Goal: Task Accomplishment & Management: Manage account settings

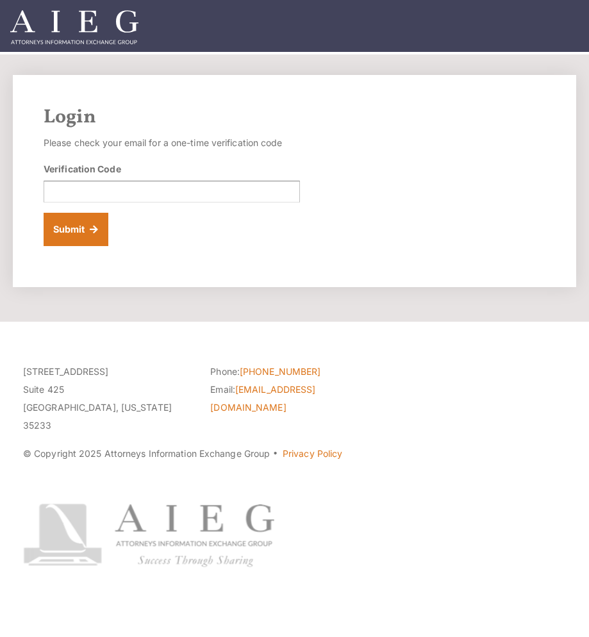
click at [430, 243] on div "Login Please check your email for a one-time verification code Verification Cod…" at bounding box center [294, 181] width 563 height 212
click at [132, 186] on input "Verification Code" at bounding box center [172, 192] width 256 height 22
paste input "949757"
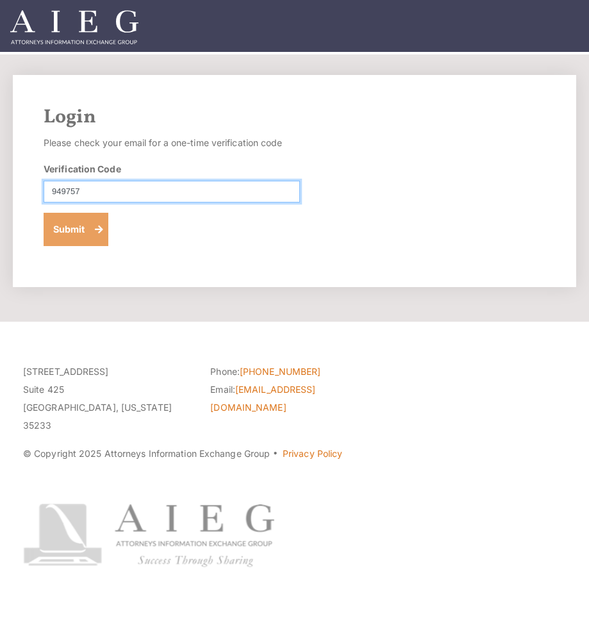
type input "949757"
click at [84, 222] on button "Submit" at bounding box center [76, 229] width 65 height 33
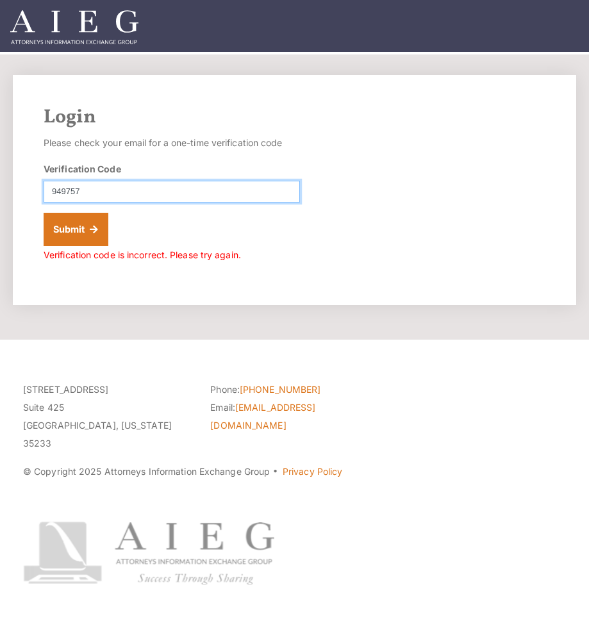
click at [52, 185] on input "949757" at bounding box center [172, 192] width 256 height 22
type input "949757"
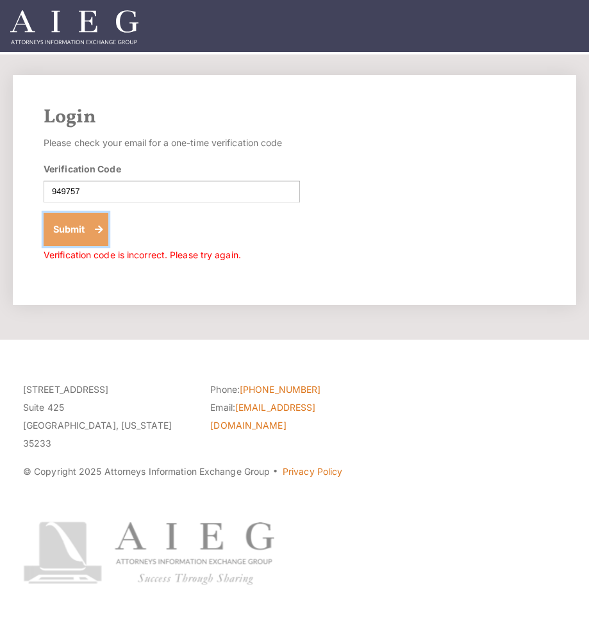
click at [97, 222] on button "Submit" at bounding box center [76, 229] width 65 height 33
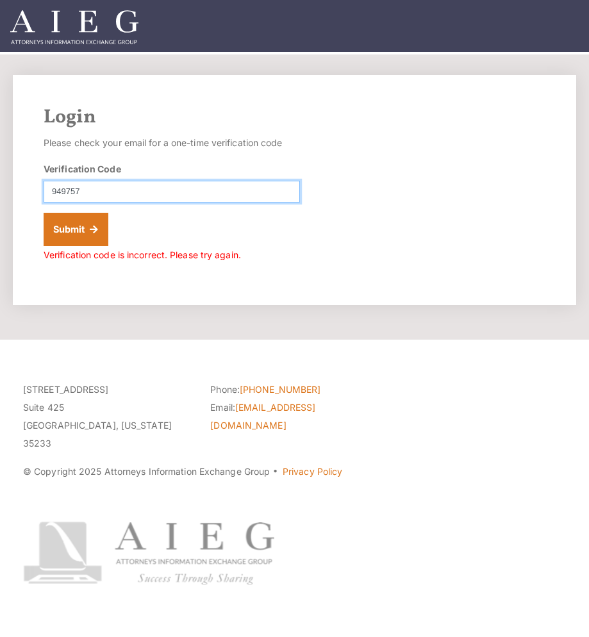
drag, startPoint x: 122, startPoint y: 192, endPoint x: -95, endPoint y: 187, distance: 217.2
click at [0, 187] on html "Login Please check your email for a one-time verification code Verification Cod…" at bounding box center [294, 318] width 589 height 637
click at [363, 236] on div "Login Please check your email for a one-time verification code Verification Cod…" at bounding box center [294, 190] width 563 height 230
click at [130, 192] on input "Verification Code" at bounding box center [172, 192] width 256 height 22
paste input "159922"
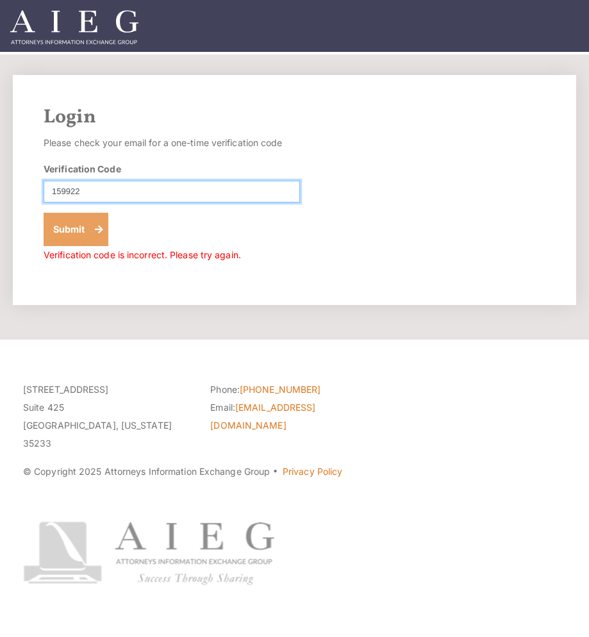
type input "159922"
click at [58, 233] on button "Submit" at bounding box center [76, 229] width 65 height 33
drag, startPoint x: 151, startPoint y: 197, endPoint x: -236, endPoint y: 198, distance: 387.0
click at [0, 198] on html "Login Please check your email for a one-time verification code Verification Cod…" at bounding box center [294, 318] width 589 height 637
